Goal: Task Accomplishment & Management: Manage account settings

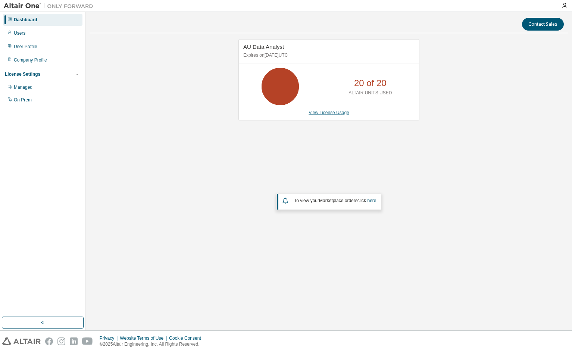
click at [336, 115] on link "View License Usage" at bounding box center [329, 112] width 41 height 5
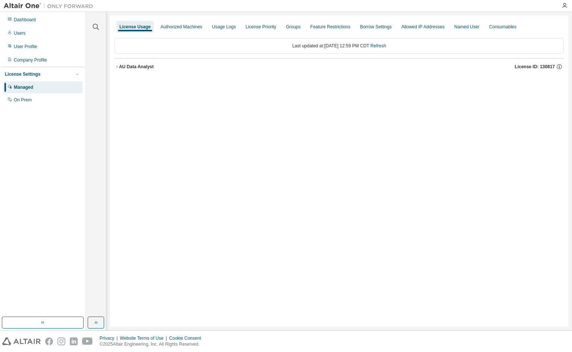
click at [144, 68] on div "AU Data Analyst" at bounding box center [136, 67] width 35 height 6
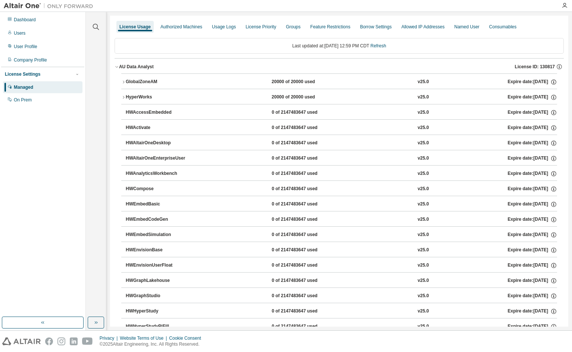
click at [144, 83] on div "GlobalZoneAM" at bounding box center [159, 82] width 67 height 7
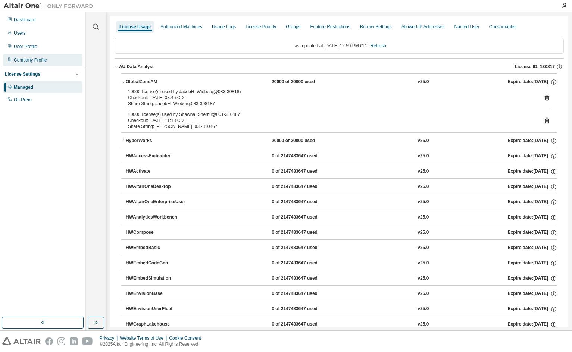
click at [36, 60] on div "Company Profile" at bounding box center [30, 60] width 33 height 6
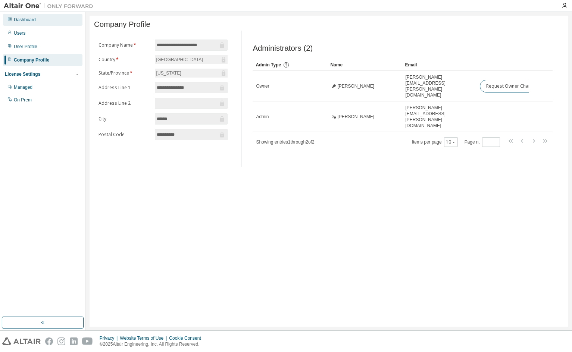
click at [21, 19] on div "Dashboard" at bounding box center [25, 20] width 22 height 6
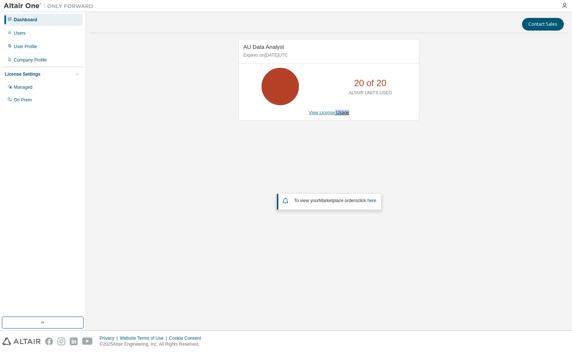
drag, startPoint x: 412, startPoint y: 123, endPoint x: 334, endPoint y: 112, distance: 79.2
click at [334, 112] on div "AU Data Analyst Expires on October 3, 2025 UTC 20 of 20 ALTAIR UNITS USED View …" at bounding box center [325, 83] width 188 height 89
click at [334, 112] on link "View License Usage" at bounding box center [329, 112] width 41 height 5
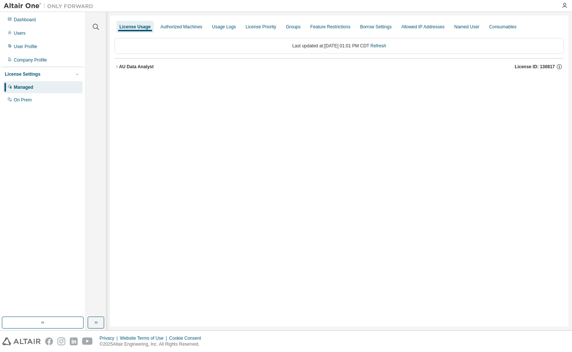
click at [144, 68] on div "AU Data Analyst" at bounding box center [136, 67] width 35 height 6
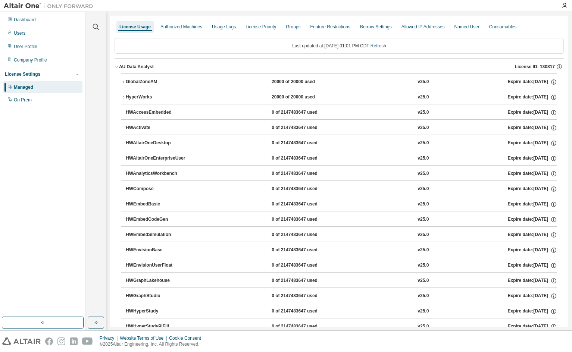
click at [144, 79] on div "GlobalZoneAM" at bounding box center [159, 82] width 67 height 7
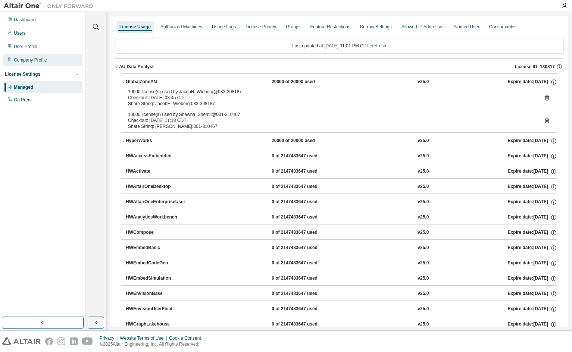
click at [58, 60] on div "Company Profile" at bounding box center [42, 60] width 79 height 12
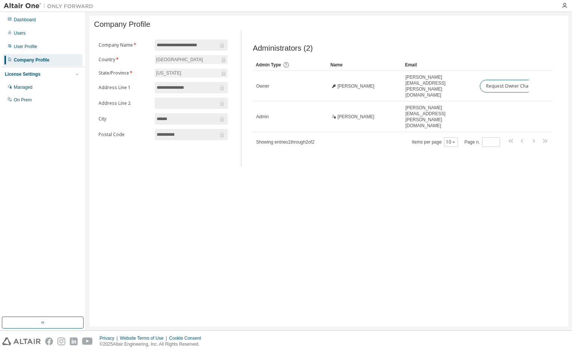
click at [189, 192] on div "**********" at bounding box center [329, 171] width 479 height 311
click at [337, 15] on div "**********" at bounding box center [329, 171] width 486 height 319
click at [54, 89] on div "Managed" at bounding box center [42, 87] width 79 height 12
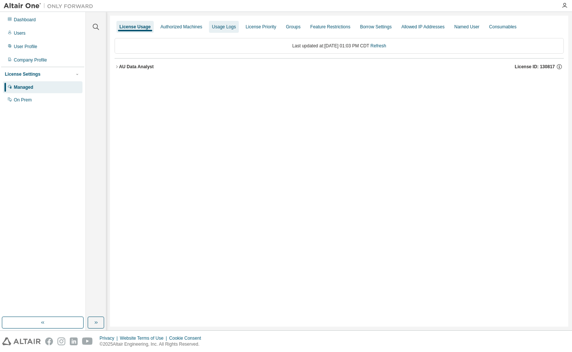
click at [223, 30] on div "Usage Logs" at bounding box center [224, 27] width 30 height 12
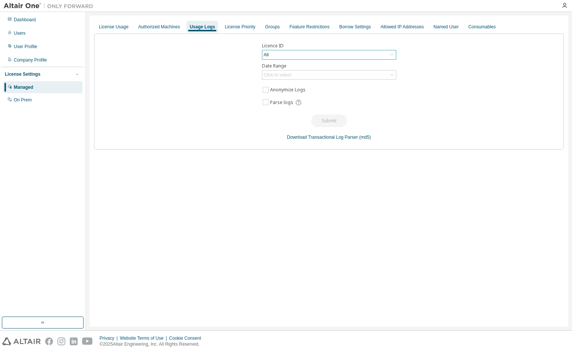
click at [278, 52] on div "All" at bounding box center [329, 54] width 134 height 9
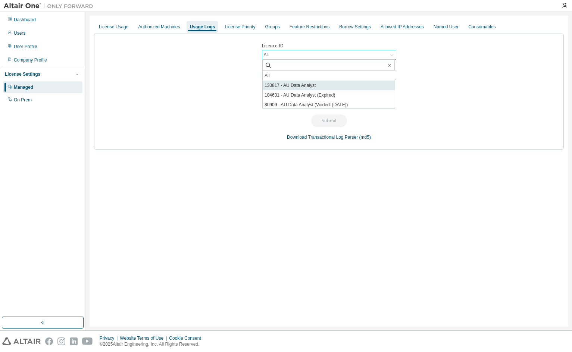
click at [290, 86] on li "130817 - AU Data Analyst" at bounding box center [329, 86] width 132 height 10
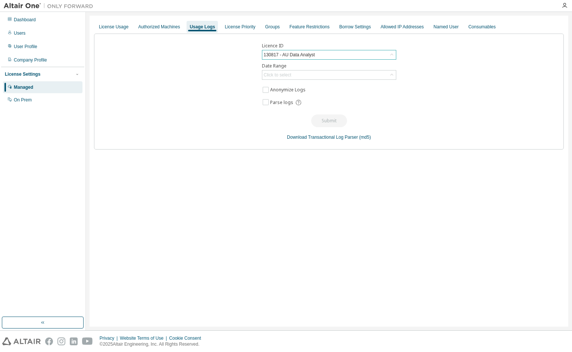
click at [307, 56] on div "130817 - AU Data Analyst" at bounding box center [289, 55] width 53 height 8
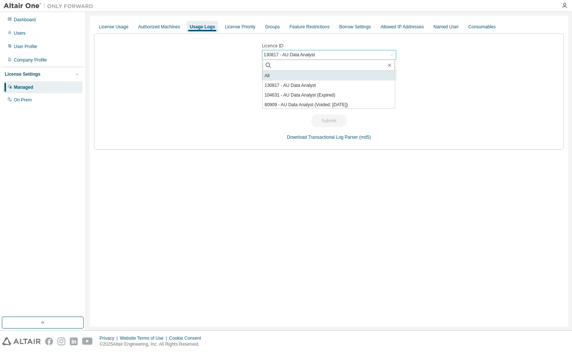
click at [294, 77] on li "All" at bounding box center [329, 76] width 132 height 10
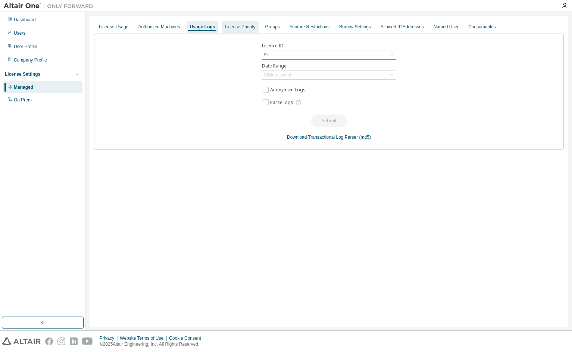
click at [240, 28] on div "License Priority" at bounding box center [240, 27] width 31 height 6
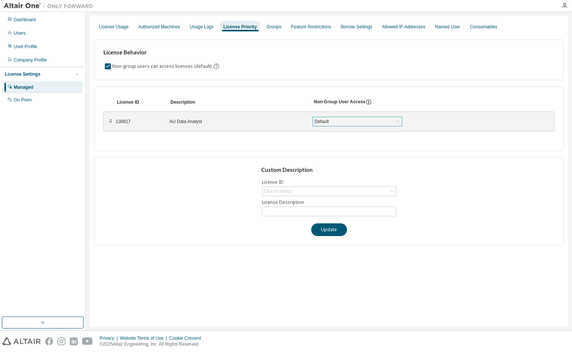
click at [359, 125] on div "Default" at bounding box center [357, 121] width 89 height 9
click at [116, 28] on div "License Usage" at bounding box center [113, 27] width 29 height 6
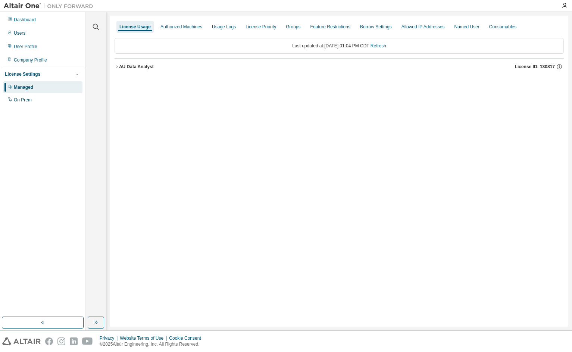
click at [132, 65] on div "AU Data Analyst" at bounding box center [136, 67] width 35 height 6
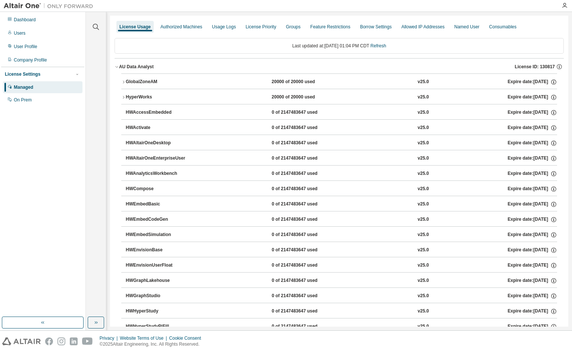
click at [138, 82] on div "GlobalZoneAM" at bounding box center [159, 82] width 67 height 7
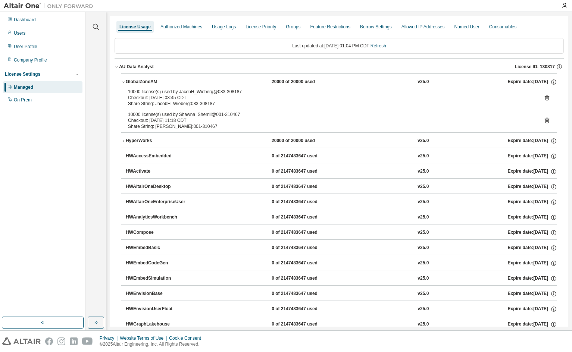
click at [144, 100] on div "Checkout: 2025-09-02 08:45 CDT" at bounding box center [330, 98] width 405 height 6
click at [544, 99] on icon at bounding box center [547, 97] width 7 height 7
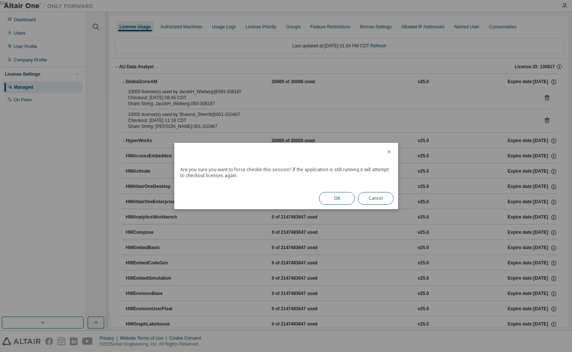
click at [340, 198] on button "OK" at bounding box center [337, 198] width 36 height 13
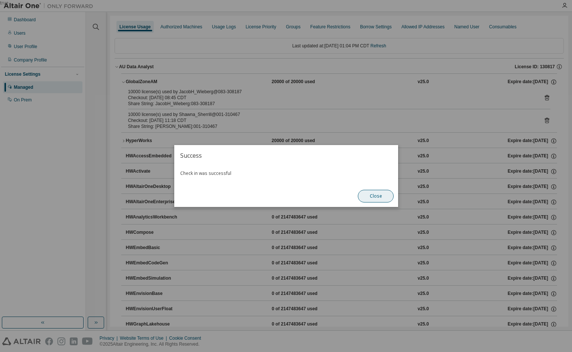
click at [377, 198] on button "Close" at bounding box center [376, 196] width 36 height 13
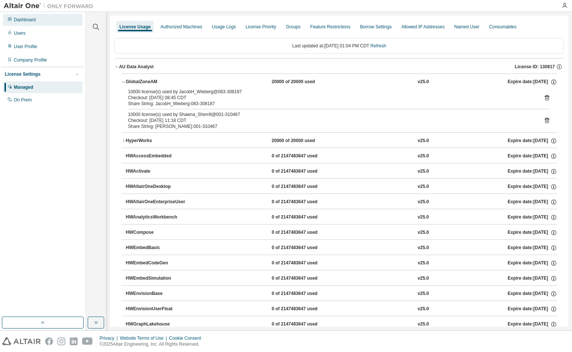
click at [26, 24] on div "Dashboard" at bounding box center [42, 20] width 79 height 12
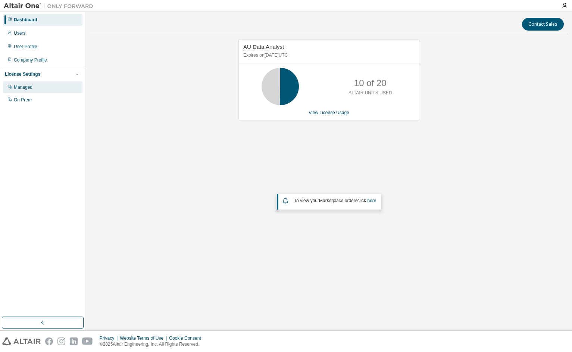
click at [40, 90] on div "Managed" at bounding box center [42, 87] width 79 height 12
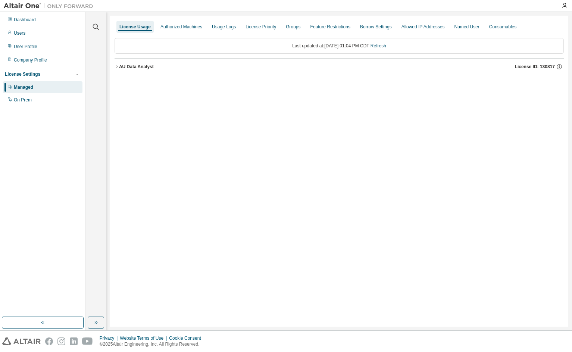
click at [389, 210] on div "License Usage Authorized Machines Usage Logs License Priority Groups Feature Re…" at bounding box center [339, 171] width 458 height 311
click at [159, 70] on button "AU Data Analyst License ID: 130817" at bounding box center [339, 67] width 449 height 16
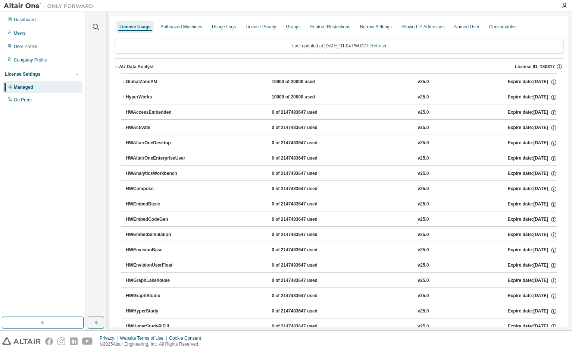
click at [148, 85] on div "GlobalZoneAM" at bounding box center [159, 82] width 67 height 7
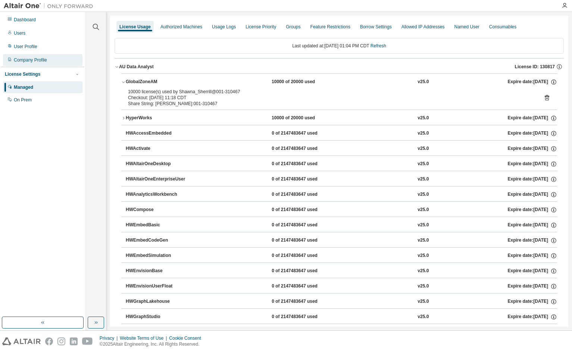
click at [41, 58] on div "Company Profile" at bounding box center [30, 60] width 33 height 6
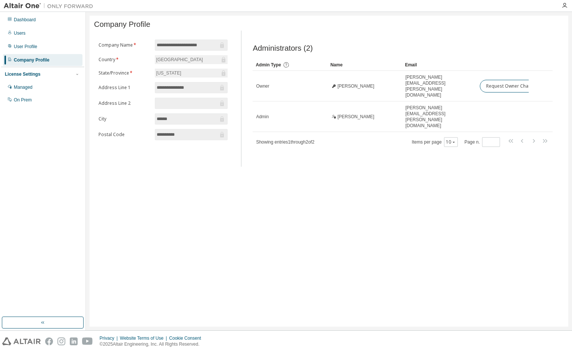
click at [259, 185] on div "**********" at bounding box center [329, 171] width 479 height 311
click at [40, 203] on div "Dashboard Users User Profile Company Profile License Settings Managed On Prem" at bounding box center [42, 164] width 83 height 303
click at [33, 36] on div "Users" at bounding box center [42, 33] width 79 height 12
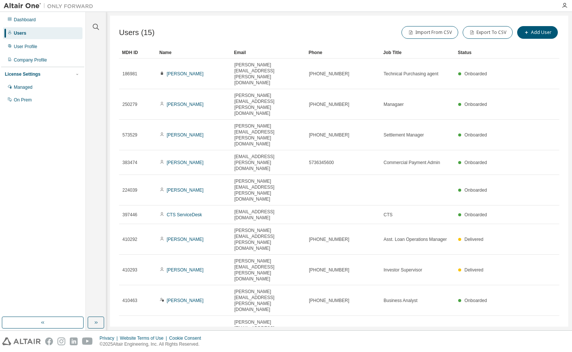
click at [462, 352] on icon "button" at bounding box center [460, 357] width 4 height 4
click at [469, 241] on div "100" at bounding box center [482, 241] width 60 height 9
click at [452, 293] on div "Users (15) Import From CSV Export To CSV Add User Clear Load Save Save As Field…" at bounding box center [339, 171] width 458 height 311
click at [497, 36] on button "Export To CSV" at bounding box center [488, 32] width 50 height 13
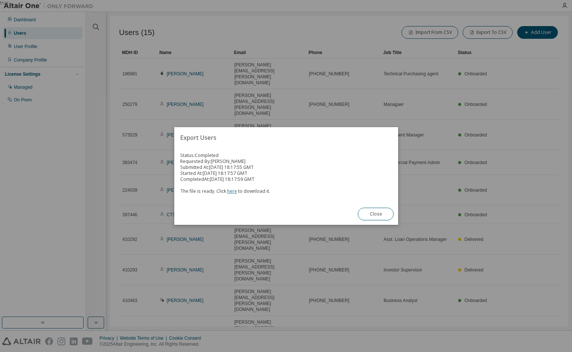
click at [231, 190] on link "here" at bounding box center [232, 191] width 10 height 6
click at [377, 210] on button "Close" at bounding box center [376, 214] width 36 height 13
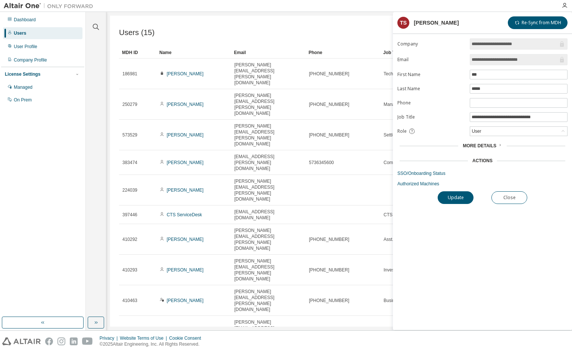
click at [490, 148] on span "More Details" at bounding box center [480, 145] width 34 height 5
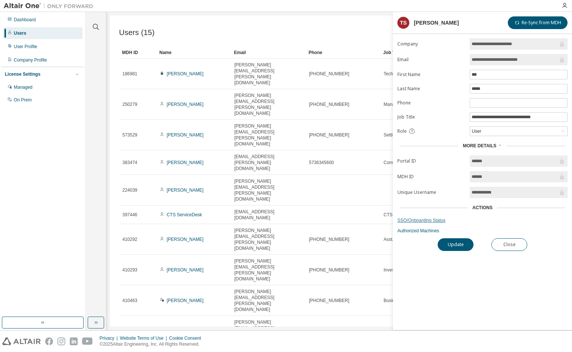
click at [433, 220] on link "SSO/Onboarding Status" at bounding box center [482, 221] width 170 height 6
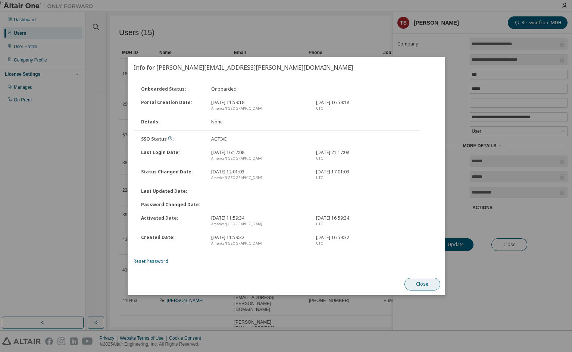
click at [422, 279] on button "Close" at bounding box center [422, 284] width 36 height 13
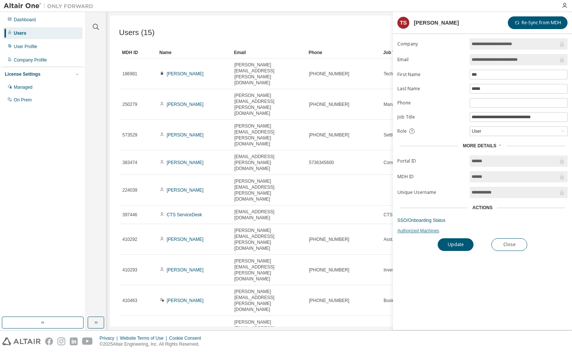
click at [422, 232] on link "Authorized Machines" at bounding box center [482, 231] width 170 height 6
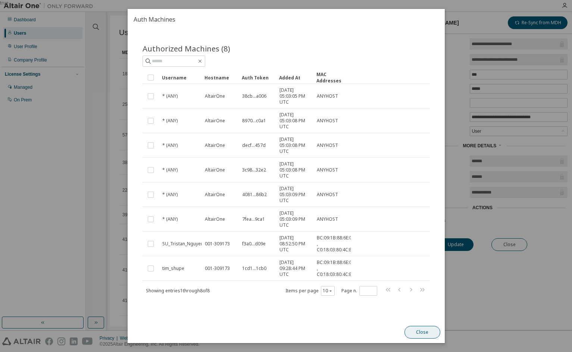
click at [423, 334] on button "Close" at bounding box center [422, 332] width 36 height 13
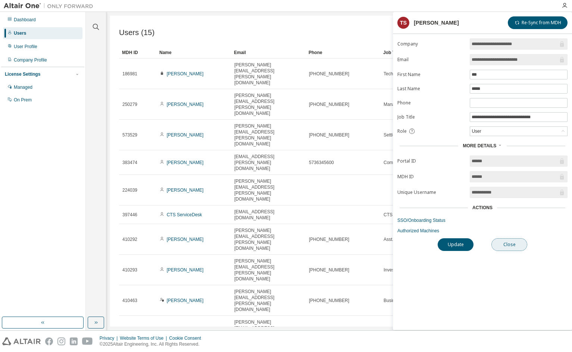
click at [504, 242] on button "Close" at bounding box center [509, 244] width 36 height 13
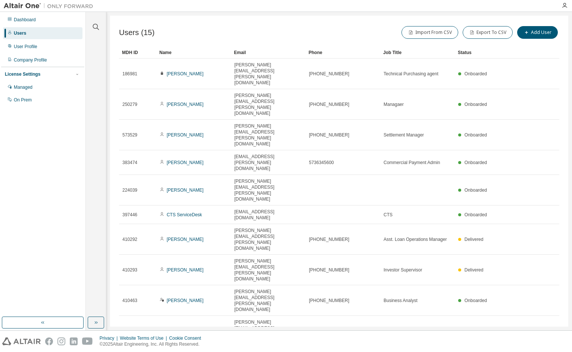
click at [373, 309] on div "Users (15) Import From CSV Export To CSV Add User Clear Load Save Save As Field…" at bounding box center [339, 171] width 458 height 311
click at [54, 44] on div "User Profile" at bounding box center [42, 47] width 79 height 12
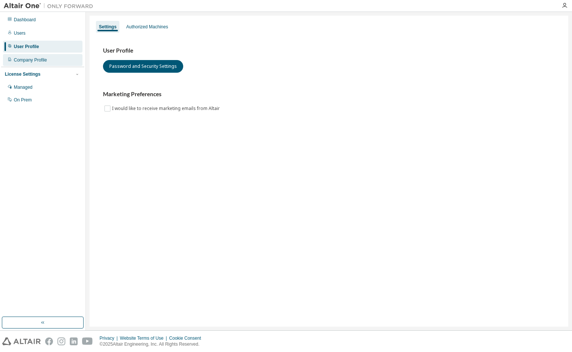
click at [50, 57] on div "Company Profile" at bounding box center [42, 60] width 79 height 12
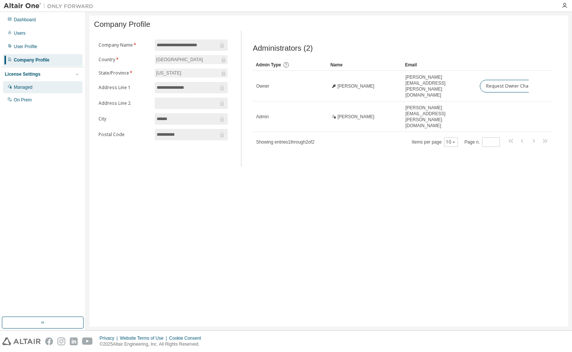
click at [50, 89] on div "Managed" at bounding box center [42, 87] width 79 height 12
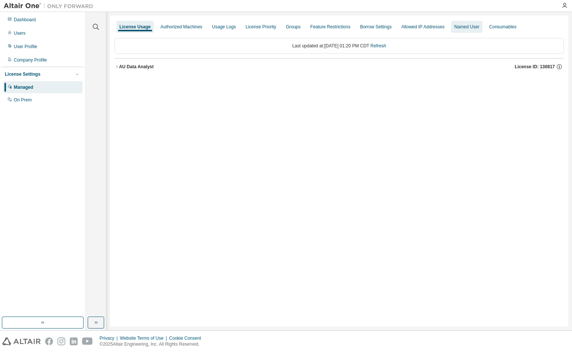
click at [451, 31] on div "Named User" at bounding box center [466, 27] width 31 height 12
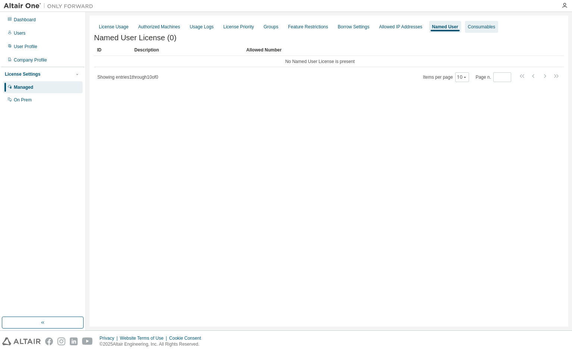
click at [478, 24] on div "Consumables" at bounding box center [481, 27] width 27 height 6
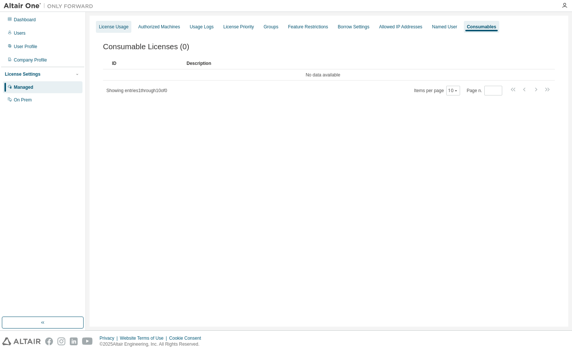
click at [116, 25] on div "License Usage" at bounding box center [113, 27] width 29 height 6
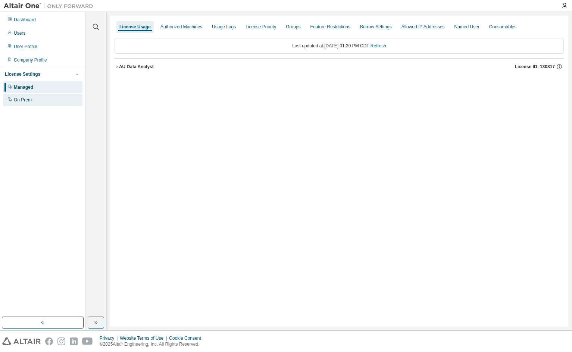
click at [34, 100] on div "On Prem" at bounding box center [42, 100] width 79 height 12
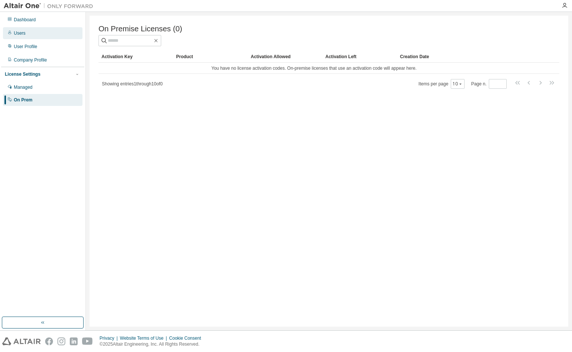
click at [52, 37] on div "Users" at bounding box center [42, 33] width 79 height 12
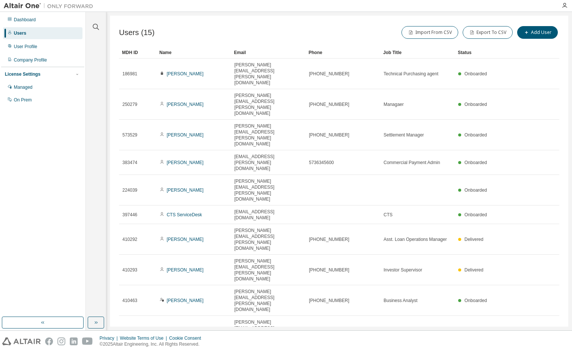
click at [459, 352] on button "10" at bounding box center [458, 357] width 10 height 6
click at [472, 241] on div "100" at bounding box center [482, 241] width 60 height 9
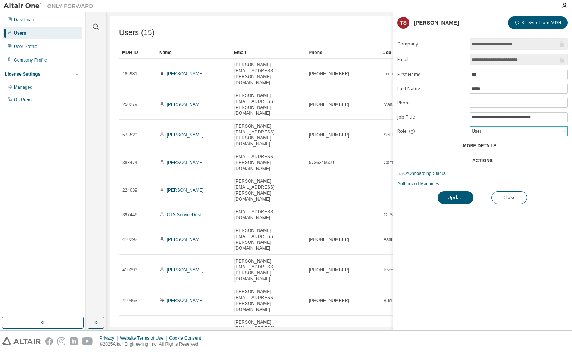
click at [483, 129] on div "User" at bounding box center [518, 131] width 97 height 9
click at [478, 160] on div "Actions" at bounding box center [482, 161] width 20 height 6
click at [487, 147] on span "More Details" at bounding box center [480, 145] width 34 height 5
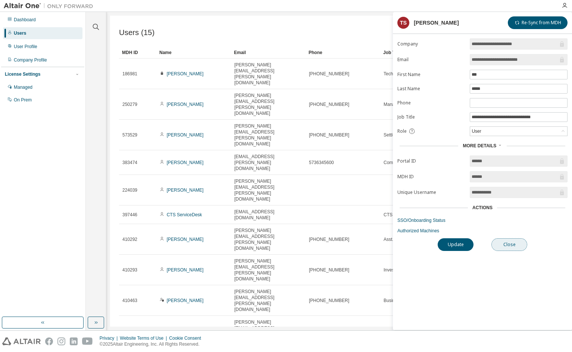
click at [512, 248] on button "Close" at bounding box center [509, 244] width 36 height 13
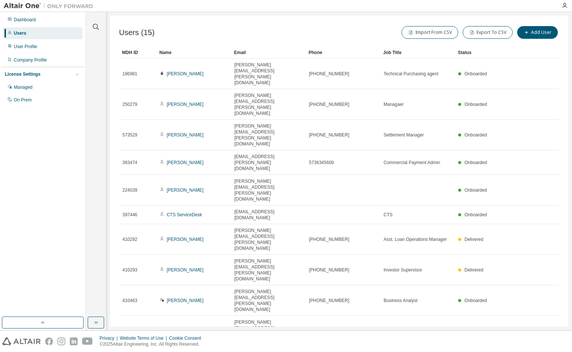
click at [499, 309] on div "Users (15) Import From CSV Export To CSV Add User Clear Load Save Save As Field…" at bounding box center [339, 171] width 458 height 311
